Goal: Use online tool/utility: Use online tool/utility

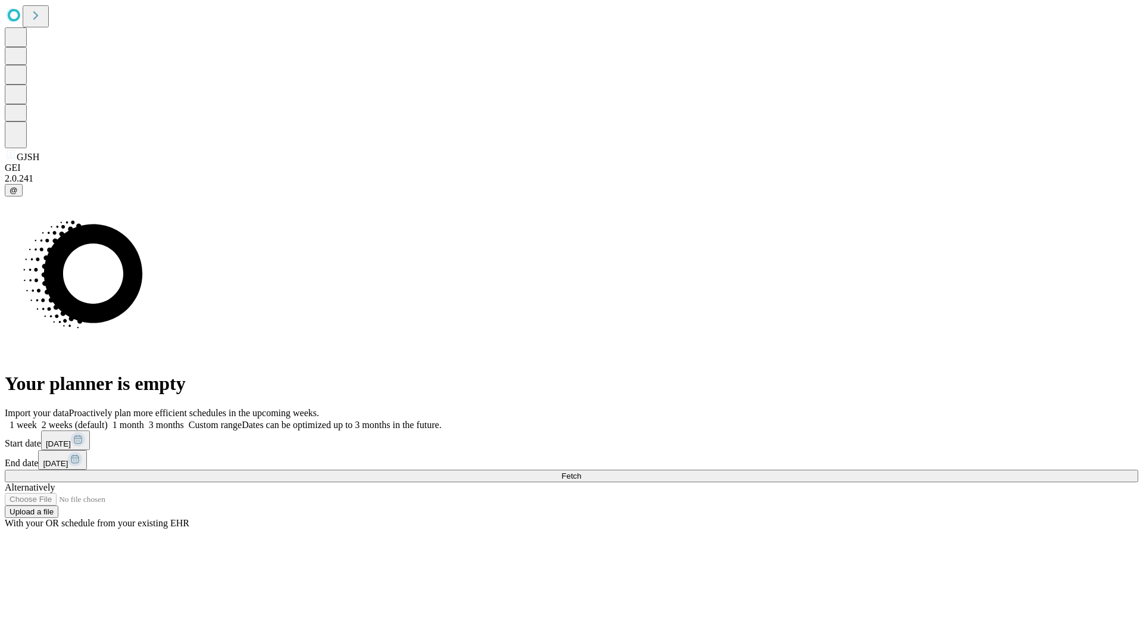
click at [581, 472] on span "Fetch" at bounding box center [572, 476] width 20 height 9
